Goal: Information Seeking & Learning: Learn about a topic

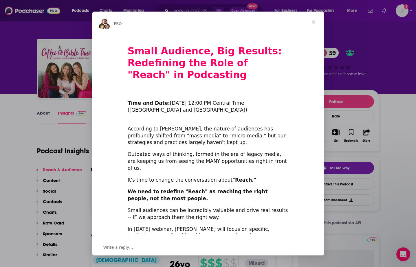
click at [312, 21] on span "Close" at bounding box center [313, 22] width 21 height 21
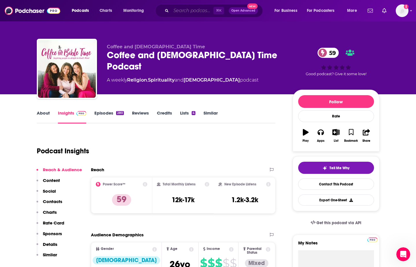
click at [186, 11] on input "Search podcasts, credits, & more..." at bounding box center [192, 10] width 42 height 9
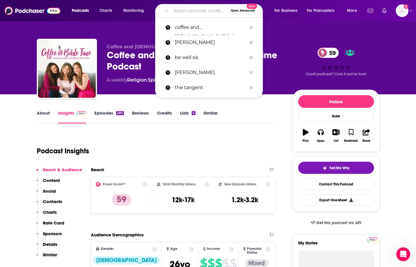
paste input "Unexceptional Moms"
type input "Unexceptional Moms"
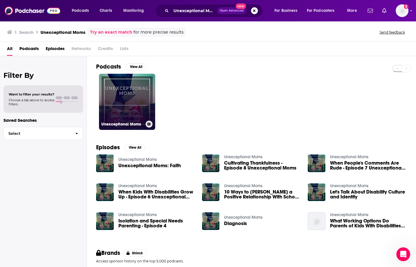
click at [130, 108] on link "Unexceptional Moms" at bounding box center [127, 102] width 56 height 56
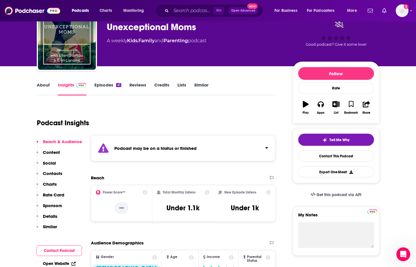
scroll to position [31, 0]
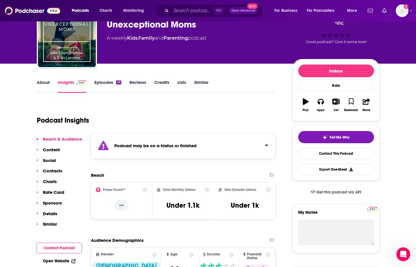
click at [98, 84] on link "Episodes 41" at bounding box center [107, 86] width 27 height 13
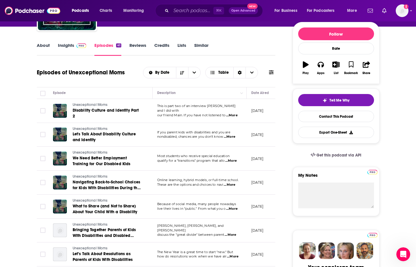
scroll to position [60, 0]
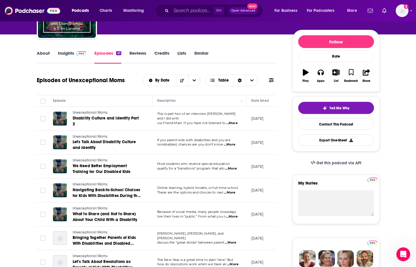
click at [43, 53] on link "About" at bounding box center [43, 56] width 13 height 13
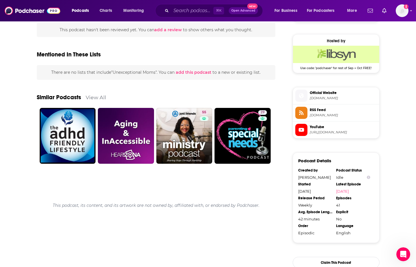
scroll to position [400, 0]
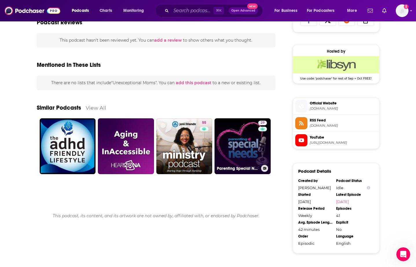
click at [242, 153] on link "29 Parenting Special Needs Podcast" at bounding box center [243, 146] width 56 height 56
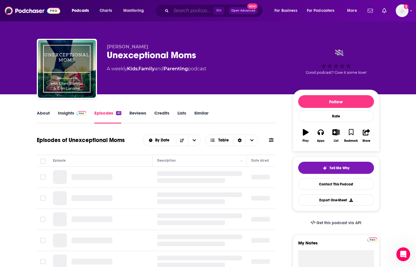
click at [183, 6] on input "Search podcasts, credits, & more..." at bounding box center [192, 10] width 42 height 9
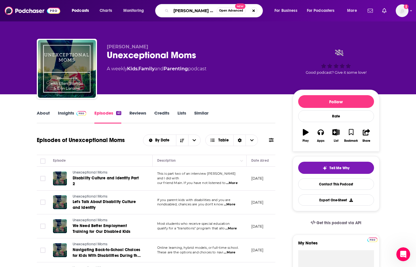
type input "[PERSON_NAME] and friends"
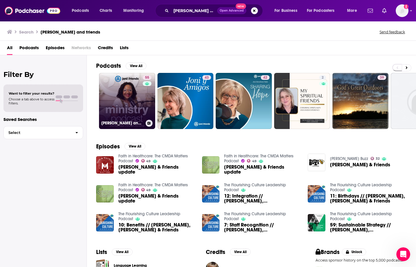
click at [127, 101] on link "55 [PERSON_NAME] and Friends Ministry Podcast" at bounding box center [127, 101] width 56 height 56
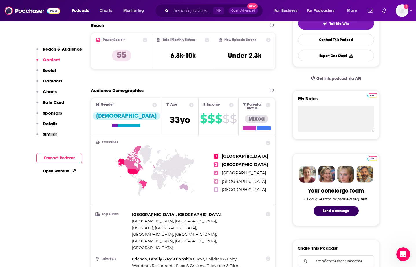
scroll to position [99, 0]
